Goal: Task Accomplishment & Management: Manage account settings

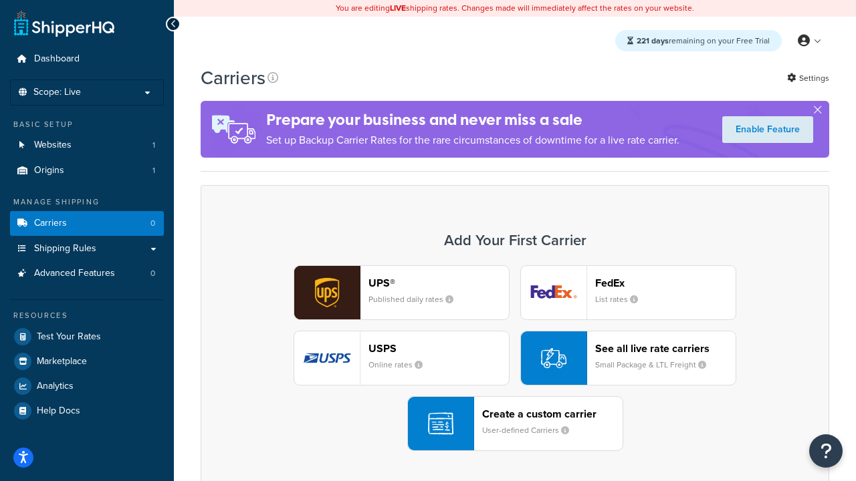
click at [515, 358] on div "UPS® Published daily rates FedEx List rates USPS Online rates See all live rate…" at bounding box center [515, 358] width 600 height 186
click at [665, 283] on header "FedEx" at bounding box center [665, 283] width 140 height 13
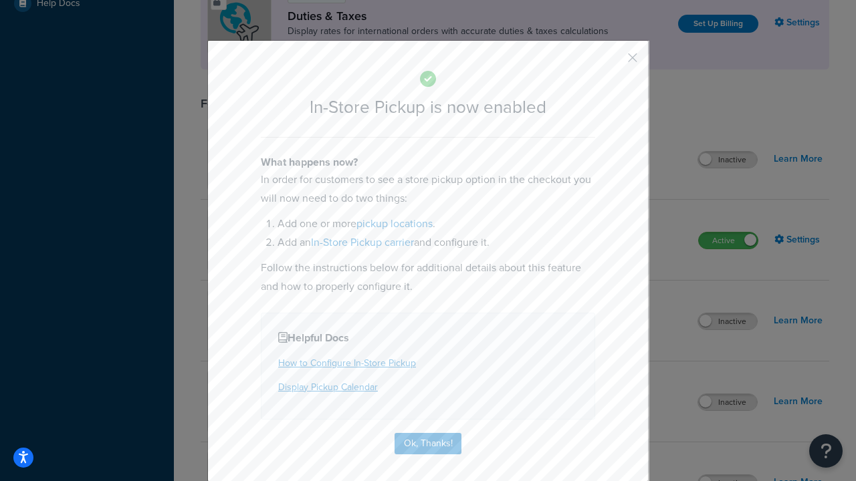
click at [612, 62] on button "button" at bounding box center [612, 62] width 3 height 3
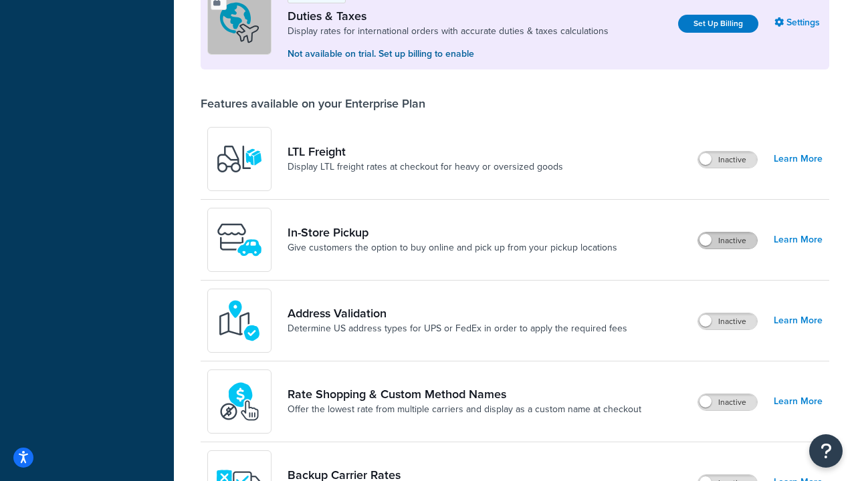
scroll to position [408, 0]
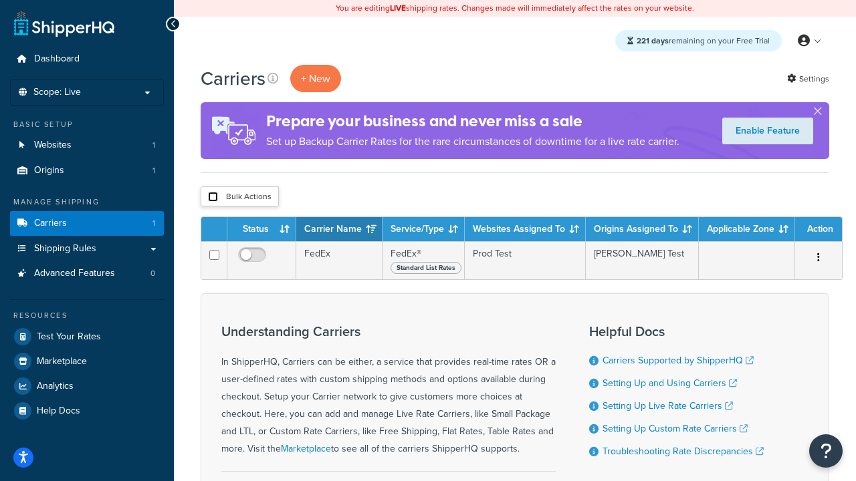
click at [213, 197] on input "checkbox" at bounding box center [213, 197] width 10 height 10
checkbox input "true"
click at [0, 0] on button "Delete" at bounding box center [0, 0] width 0 height 0
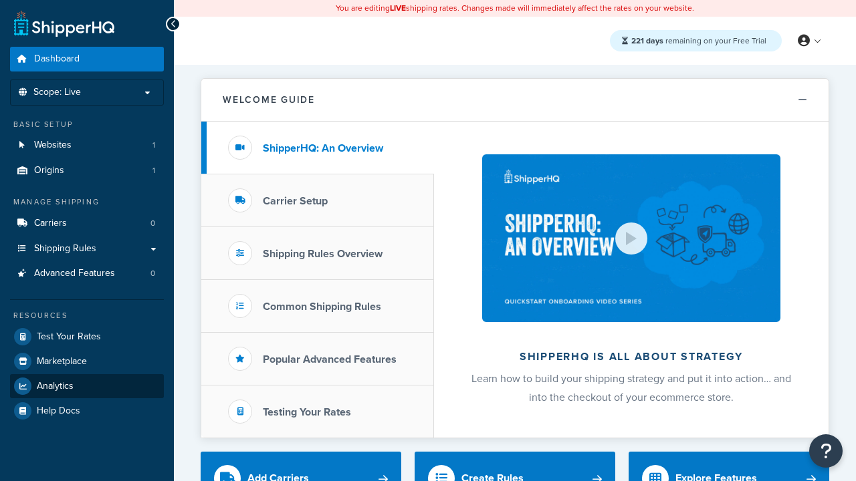
click at [55, 386] on span "Analytics" at bounding box center [55, 386] width 37 height 11
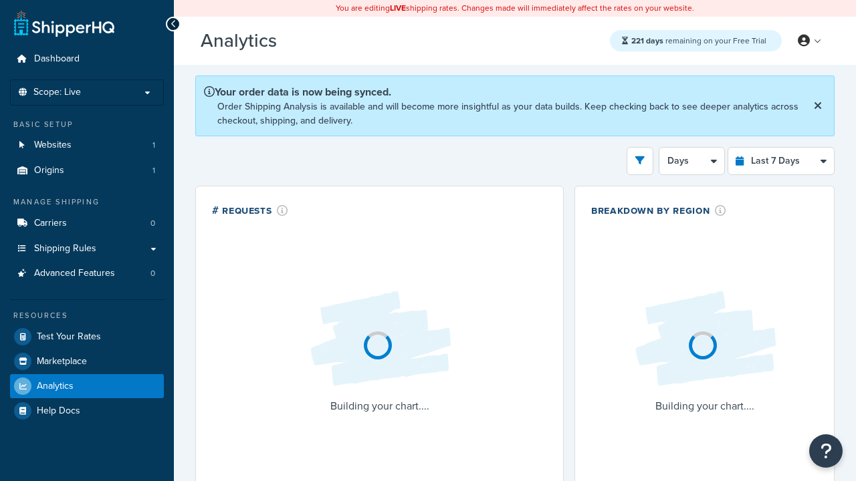
select select "last_7_days"
click at [640, 160] on icon "open filter drawer" at bounding box center [639, 160] width 9 height 9
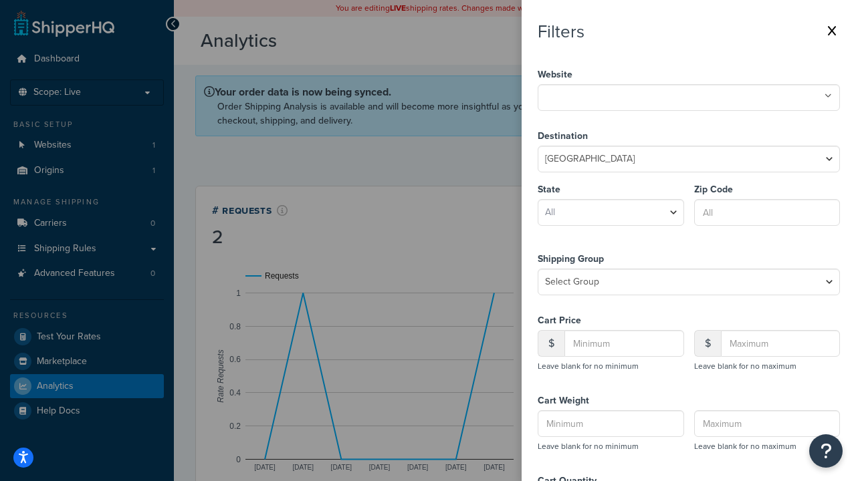
click at [828, 96] on icon at bounding box center [827, 96] width 7 height 8
select select "CA"
type input "92612"
type input "20"
type input "500"
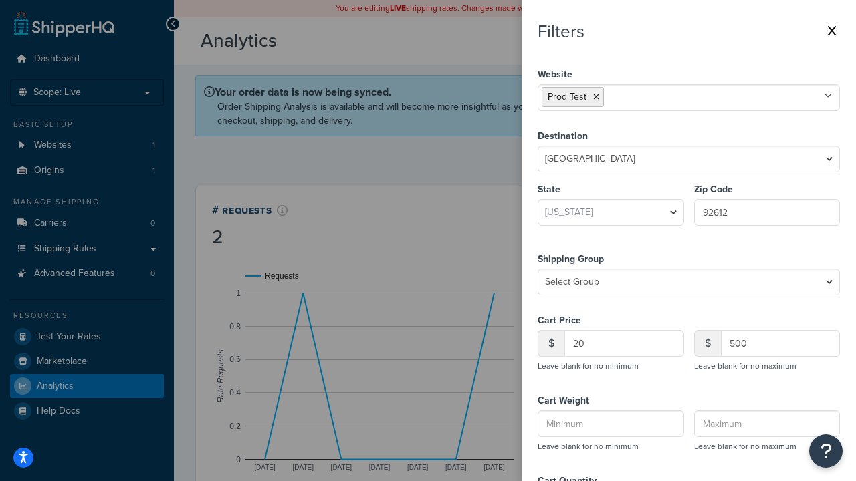
type input "1"
type input "20"
type input "5"
type input "300"
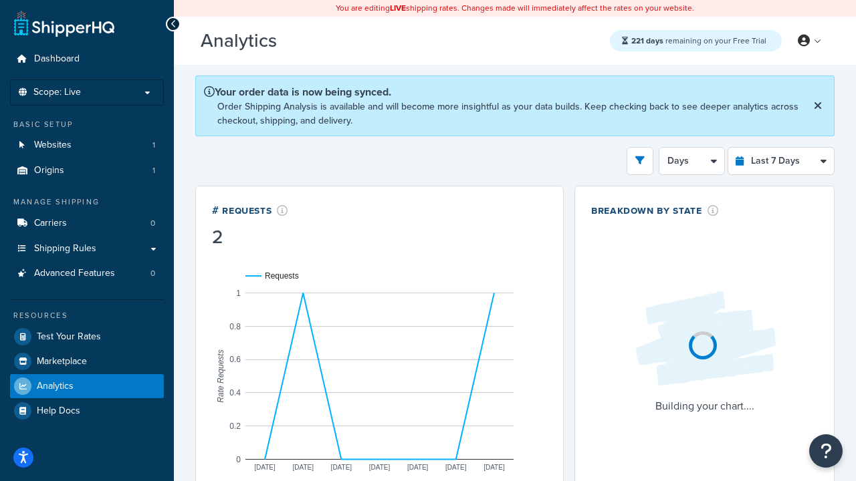
scroll to position [207, 0]
click at [634, 160] on button "5" at bounding box center [634, 161] width 38 height 28
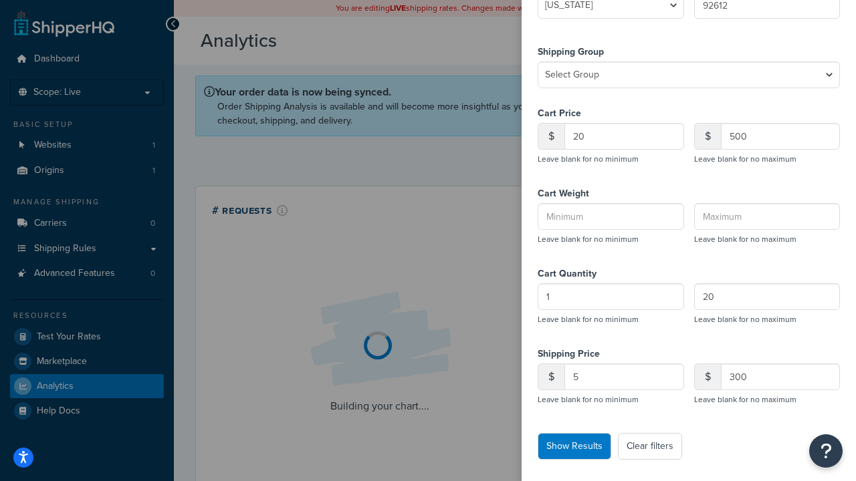
click at [650, 447] on button "Clear filters" at bounding box center [650, 446] width 64 height 27
select select
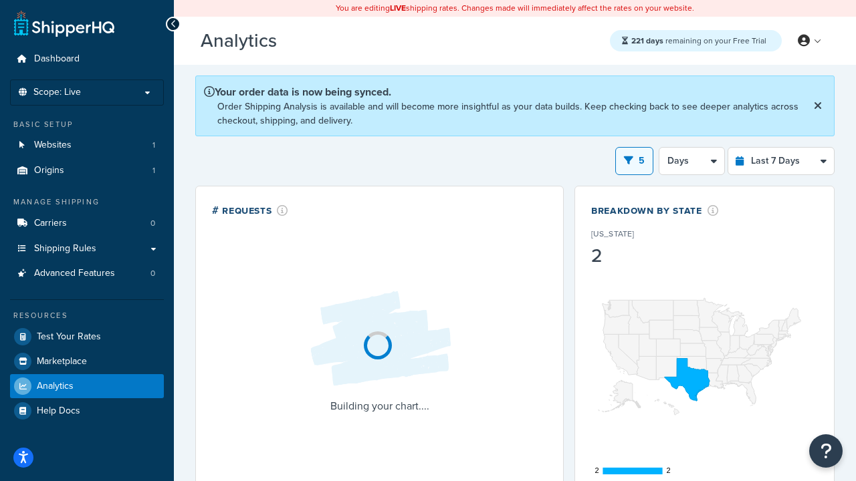
scroll to position [0, 0]
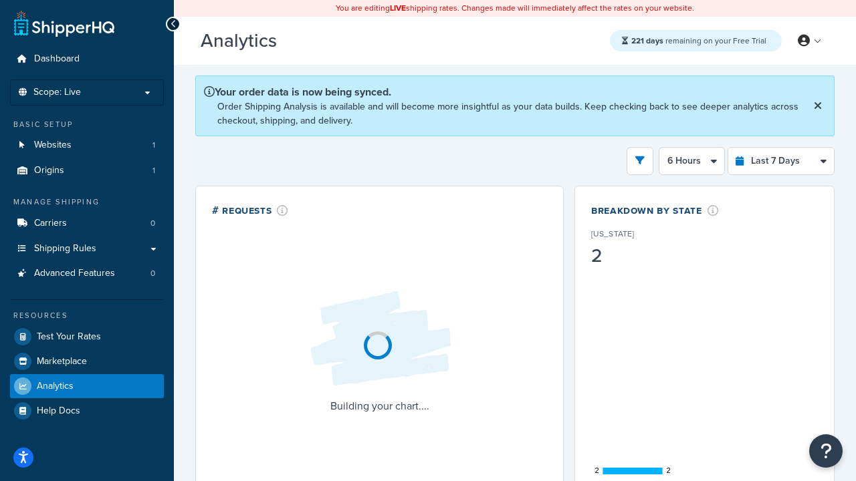
select select "1d"
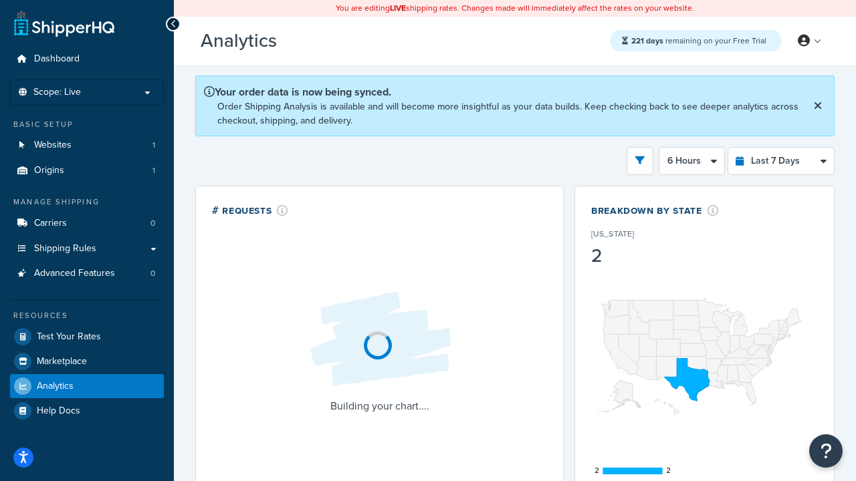
select select "last_3_months"
select select "1w"
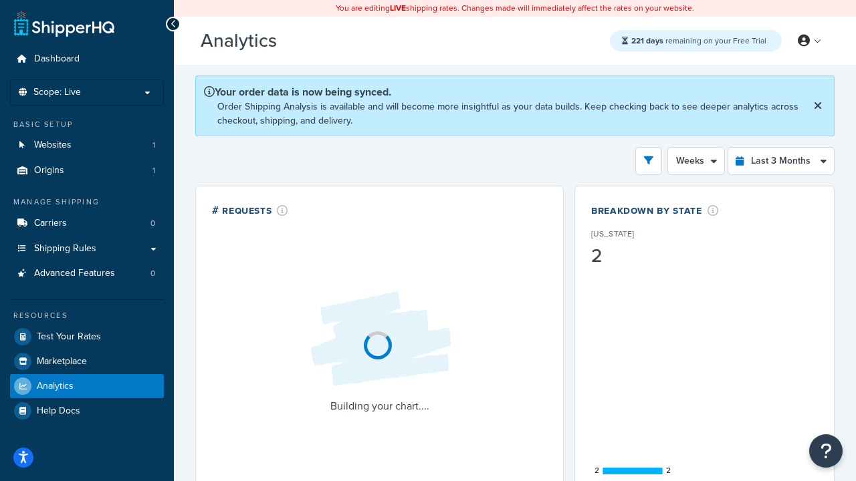
select select "last_7_days"
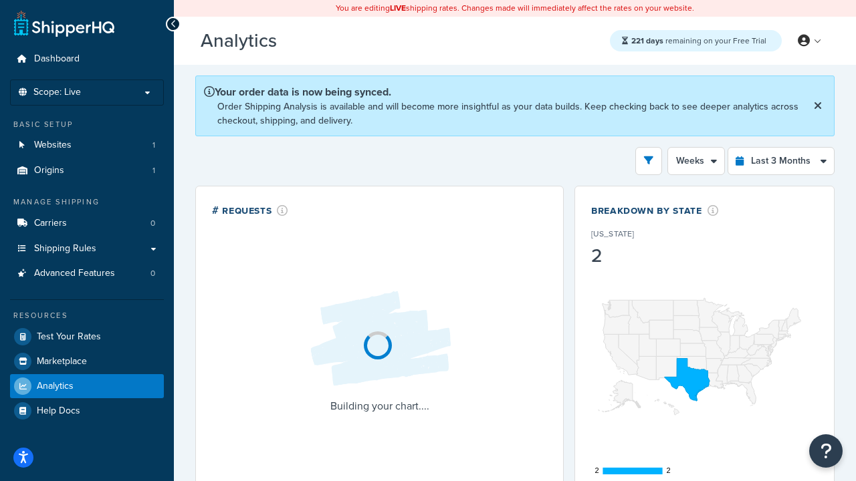
select select "1d"
